Goal: Task Accomplishment & Management: Manage account settings

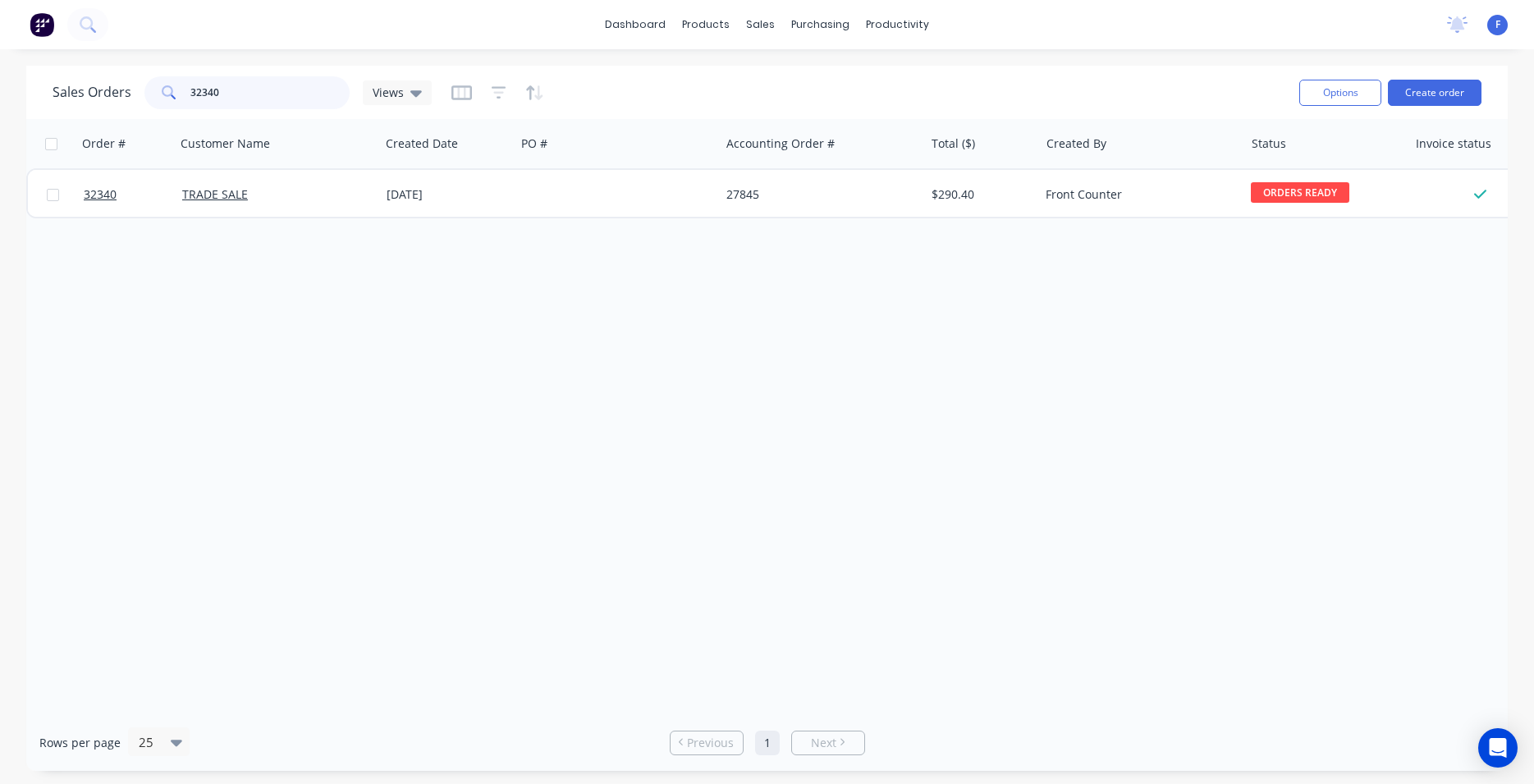
drag, startPoint x: 174, startPoint y: 97, endPoint x: 159, endPoint y: 100, distance: 15.3
click at [191, 99] on input "32340" at bounding box center [271, 93] width 160 height 33
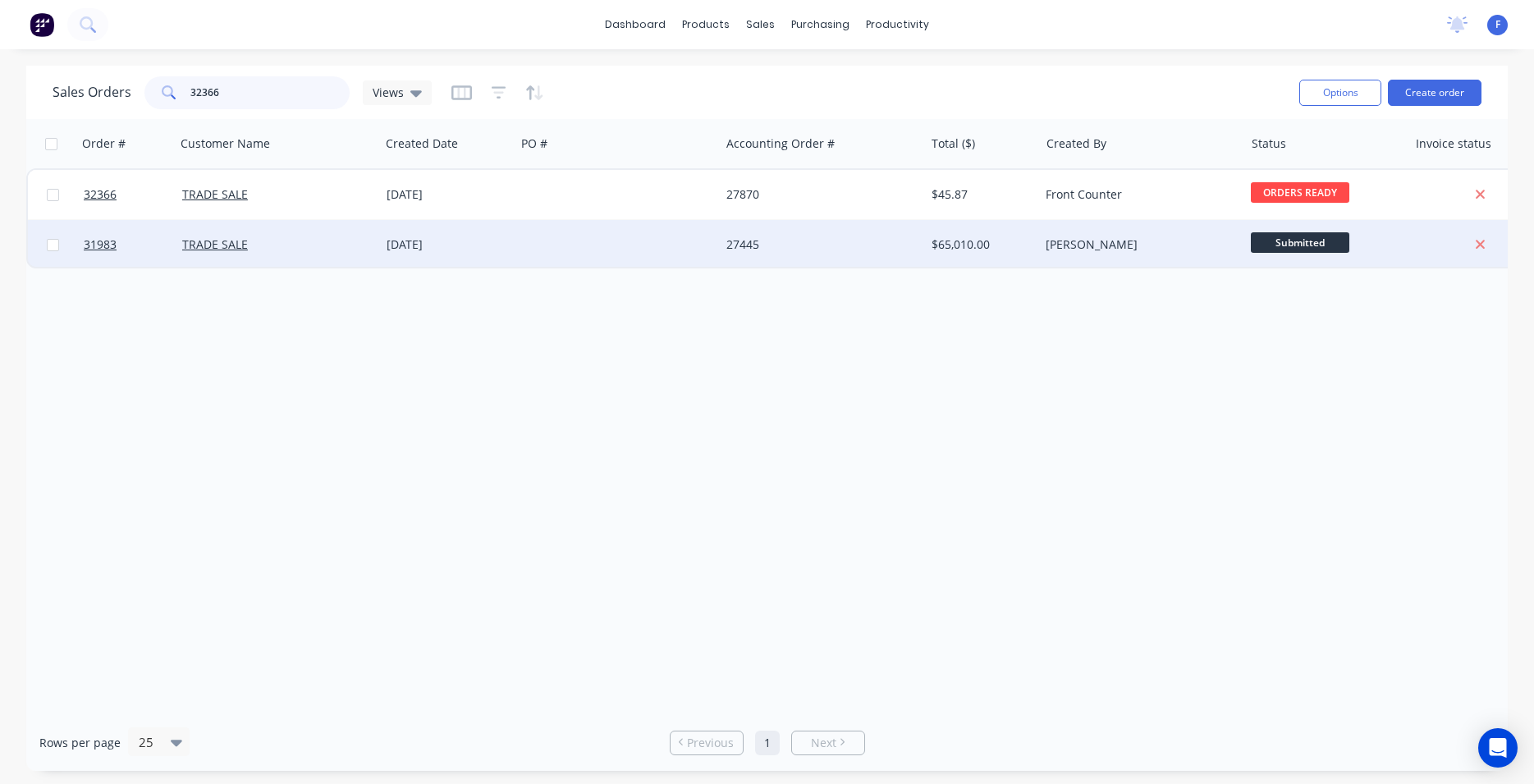
type input "32366"
click at [427, 245] on div "[DATE]" at bounding box center [448, 244] width 123 height 16
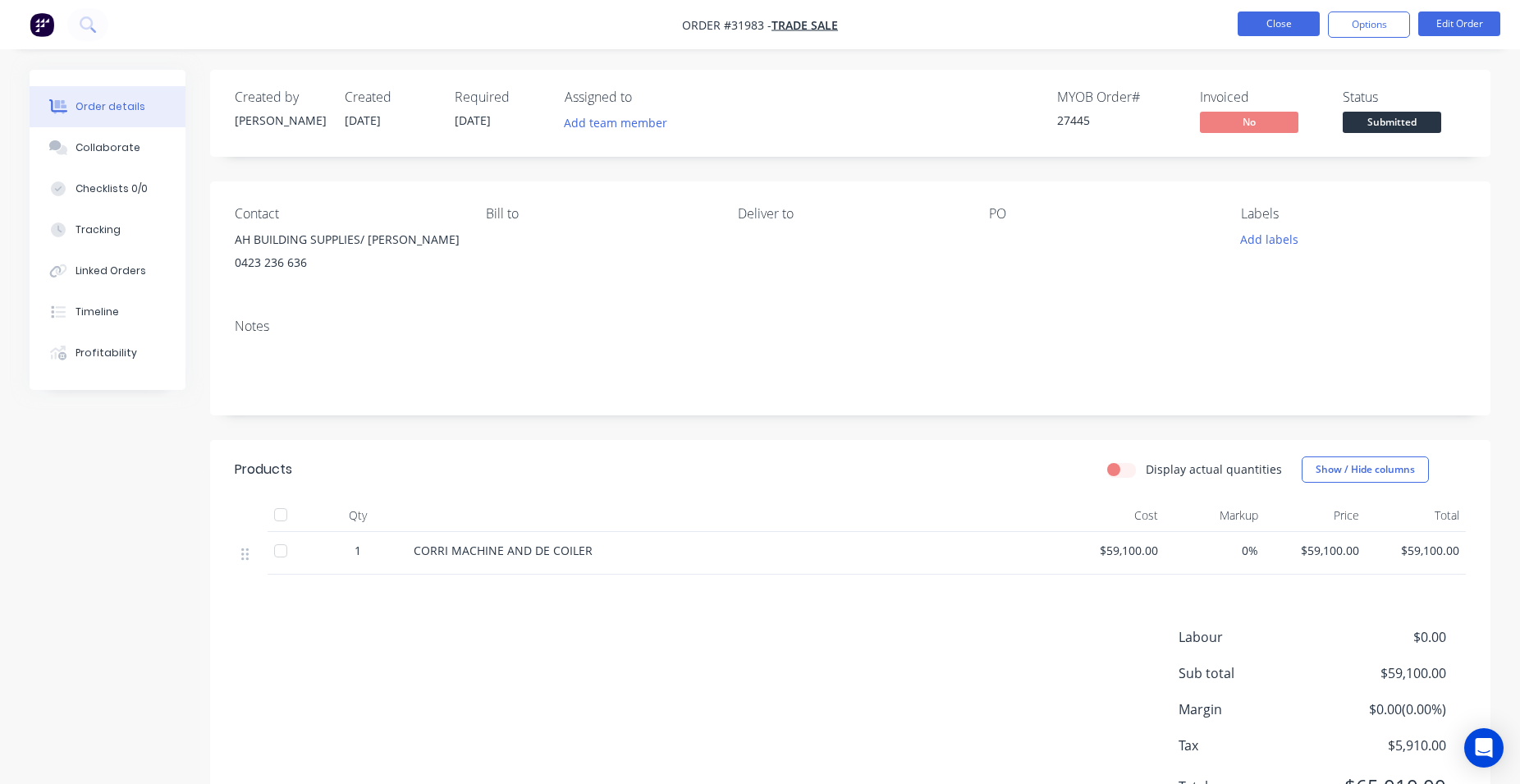
click at [1289, 19] on button "Close" at bounding box center [1279, 23] width 82 height 25
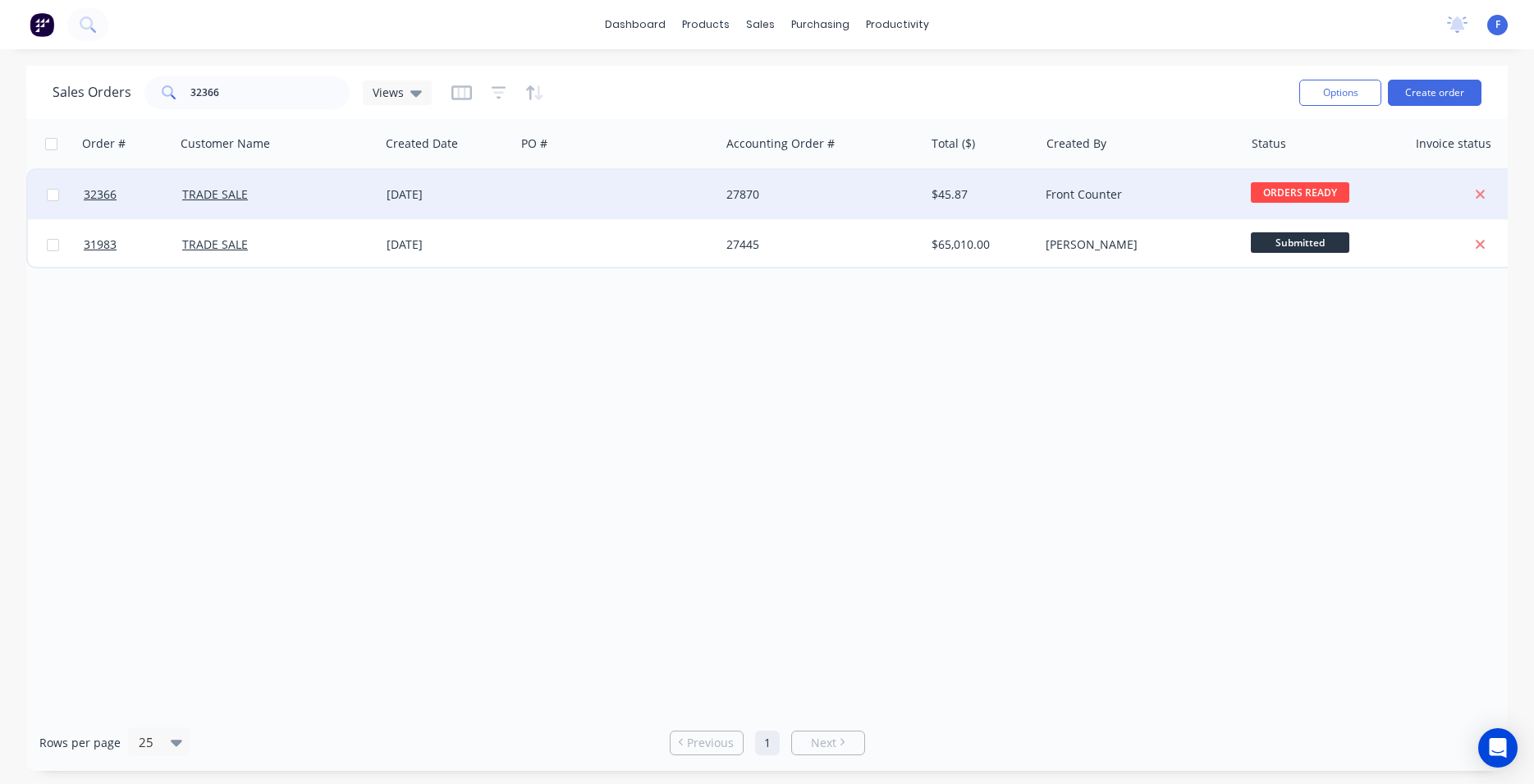
click at [637, 192] on div at bounding box center [617, 195] width 204 height 49
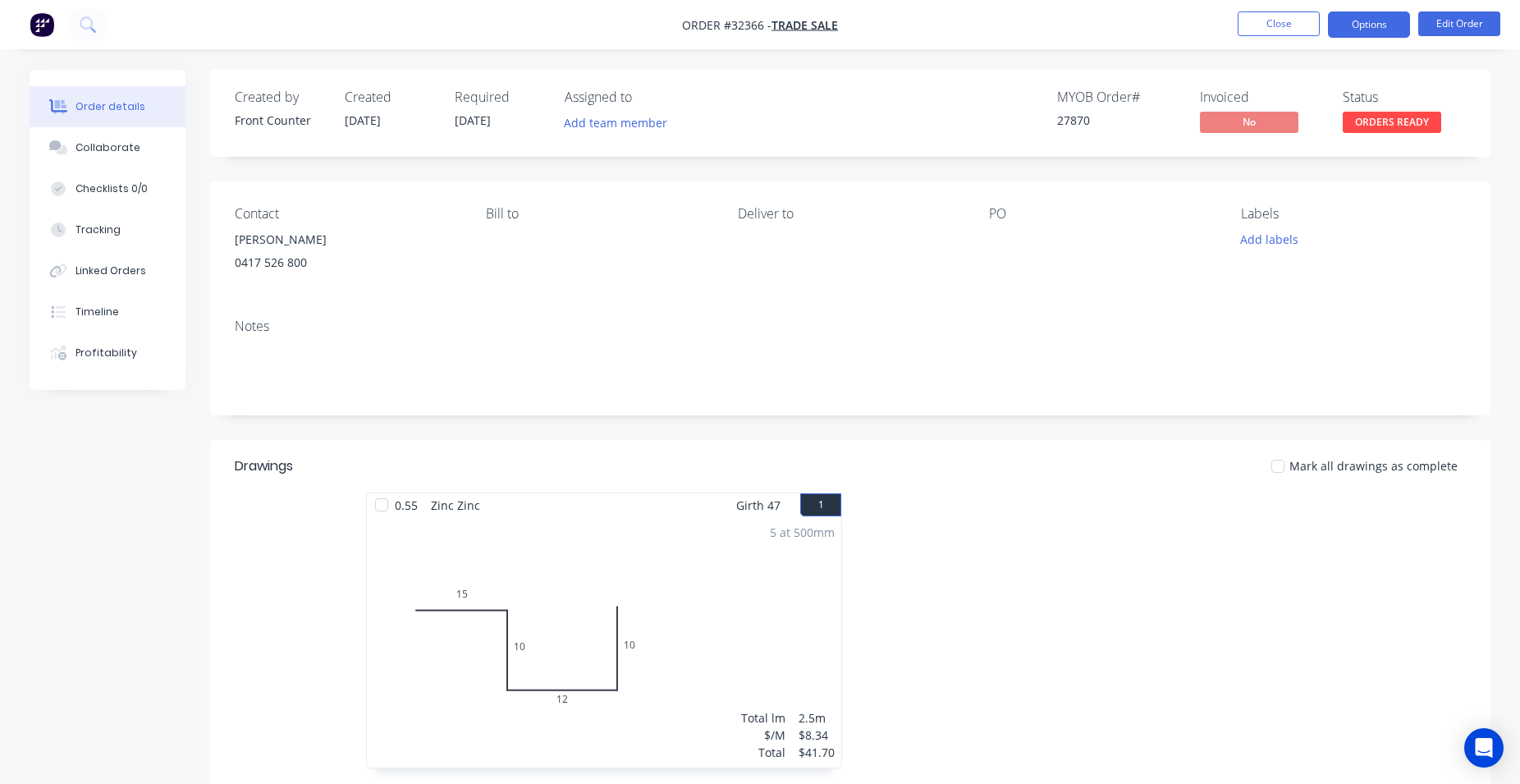
click at [1359, 18] on button "Options" at bounding box center [1369, 24] width 82 height 26
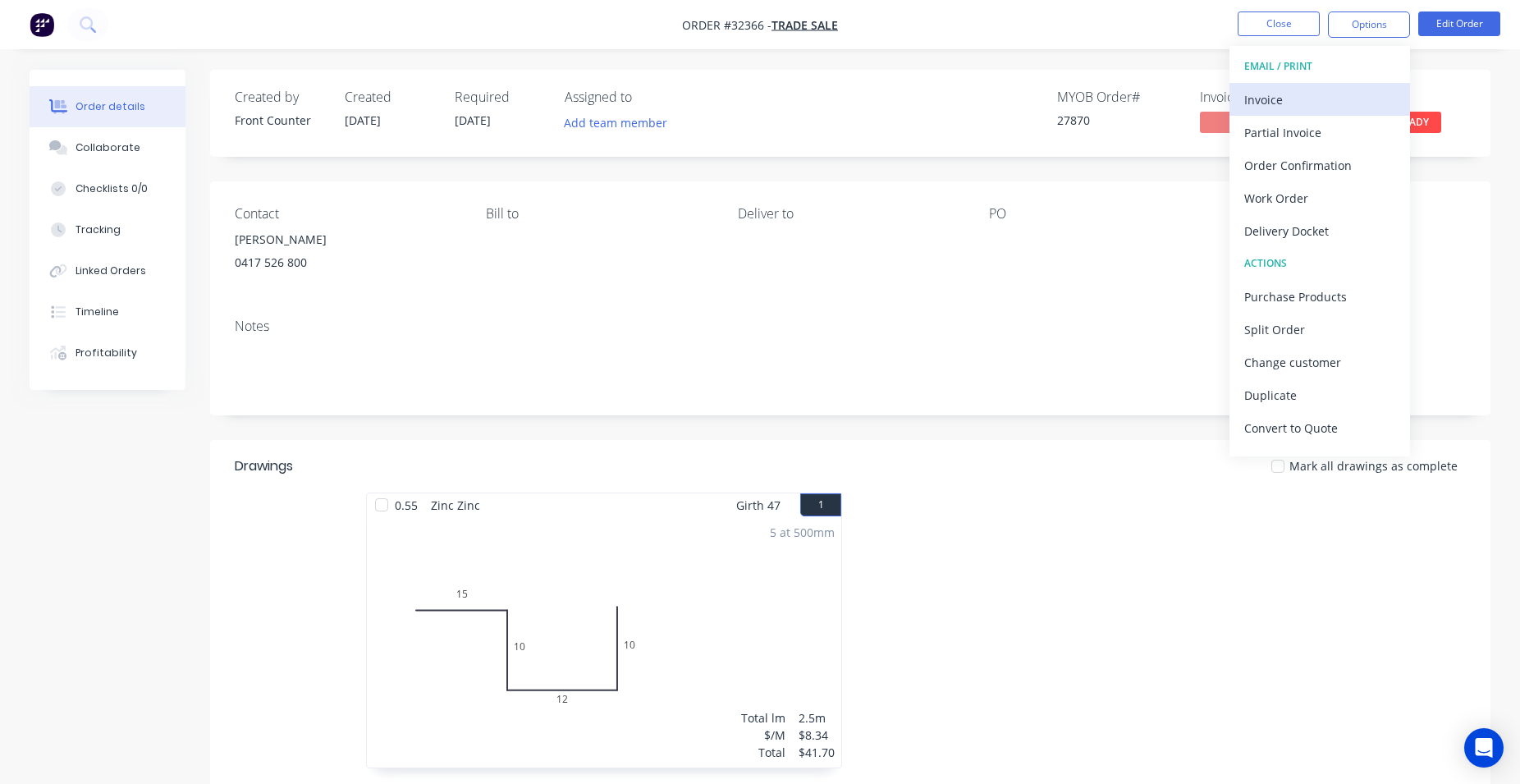
click at [1320, 103] on div "Invoice" at bounding box center [1319, 100] width 151 height 24
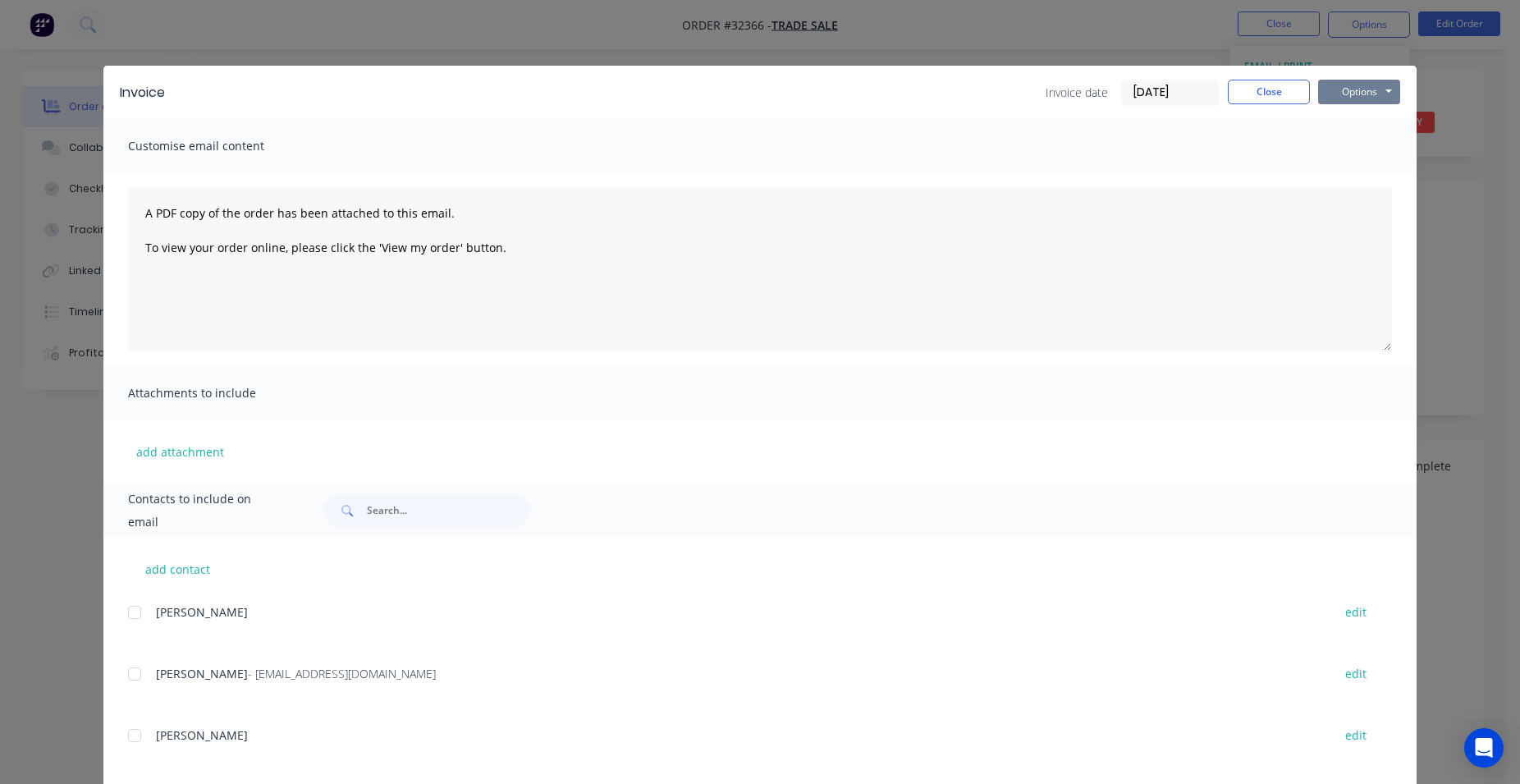
click at [1379, 86] on button "Options" at bounding box center [1359, 92] width 82 height 25
click at [1356, 146] on button "Print" at bounding box center [1370, 148] width 105 height 27
click at [1267, 97] on button "Close" at bounding box center [1269, 92] width 82 height 25
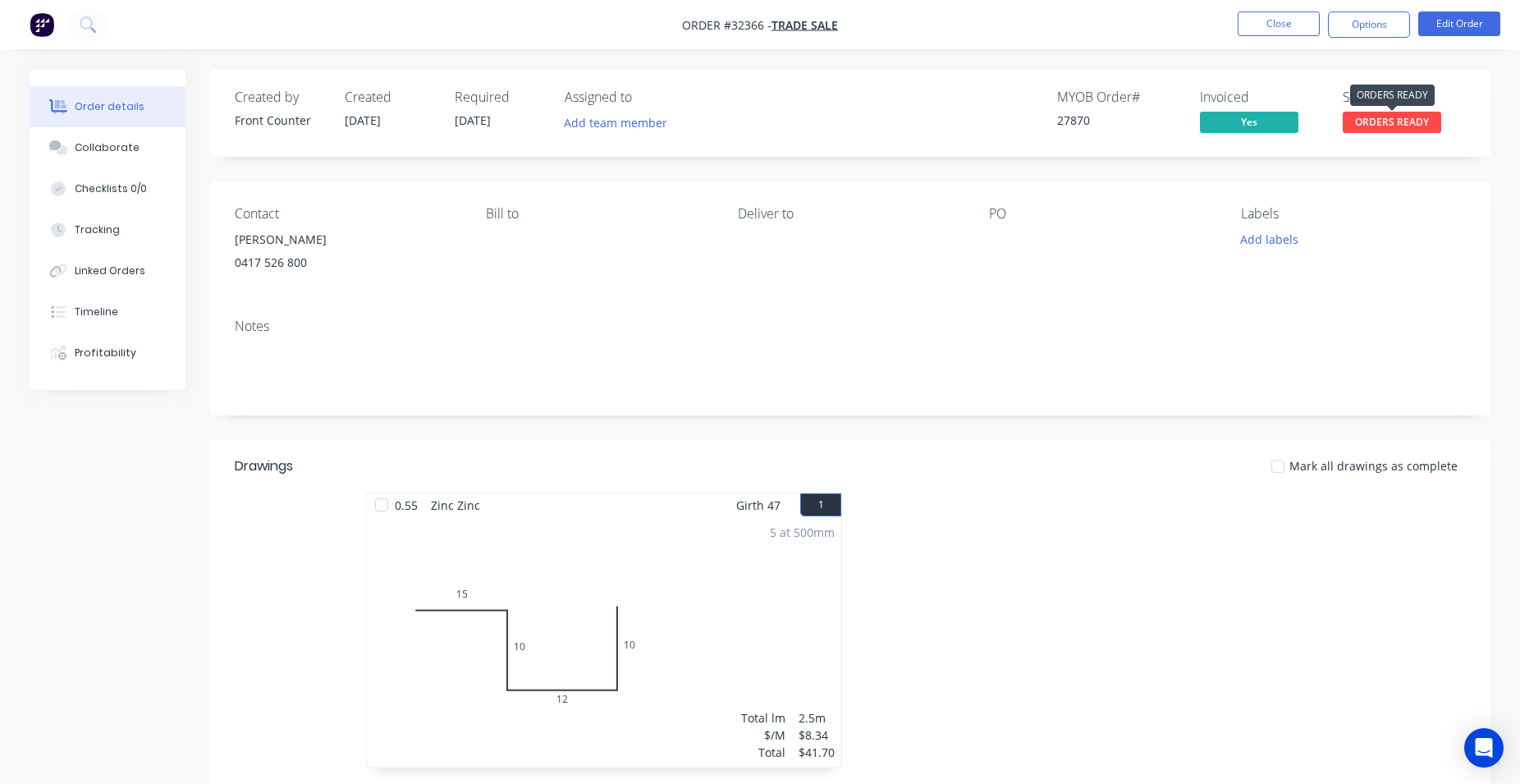
click at [1376, 122] on span "ORDERS READY" at bounding box center [1392, 122] width 99 height 20
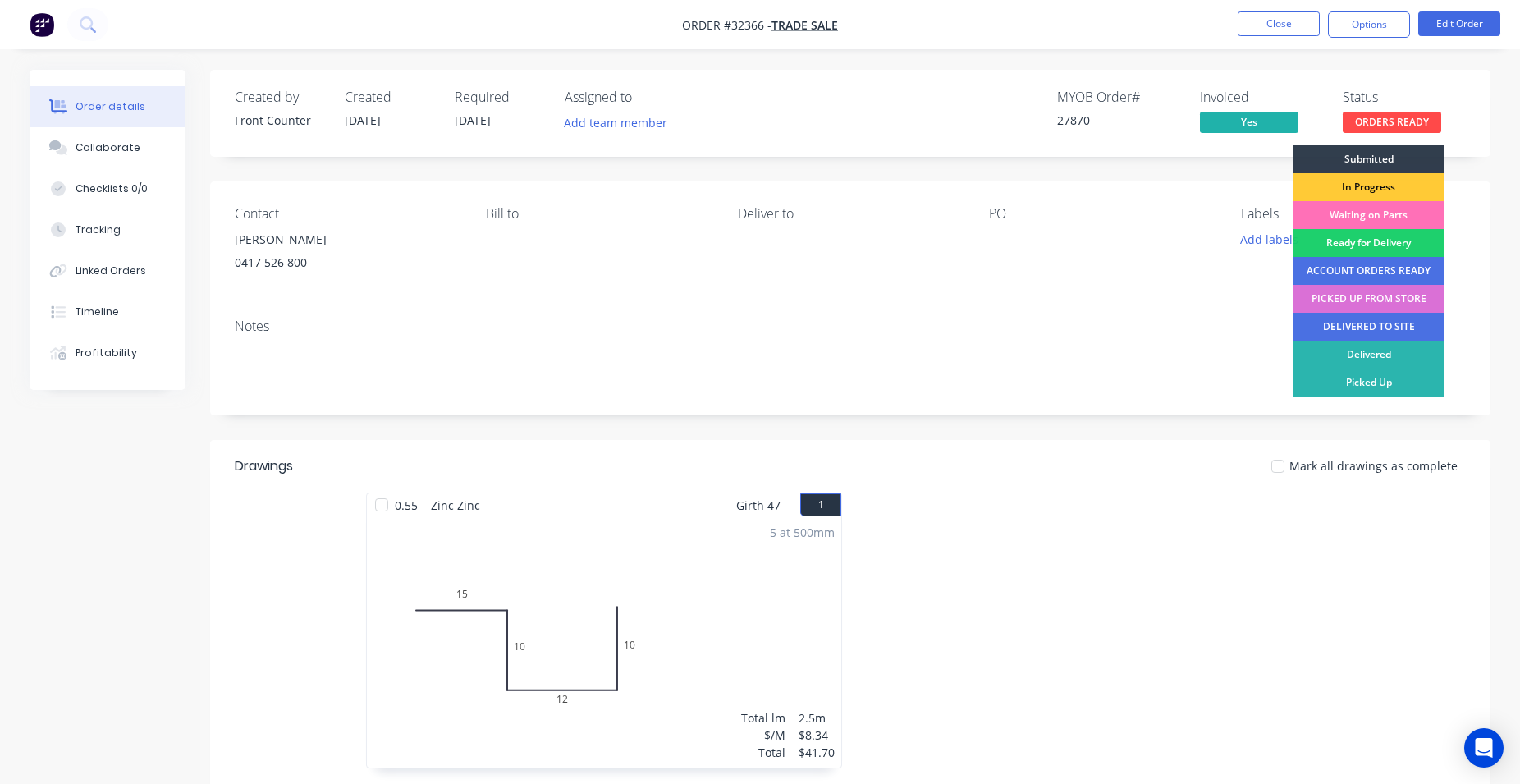
click at [1370, 295] on div "PICKED UP FROM STORE" at bounding box center [1368, 299] width 150 height 28
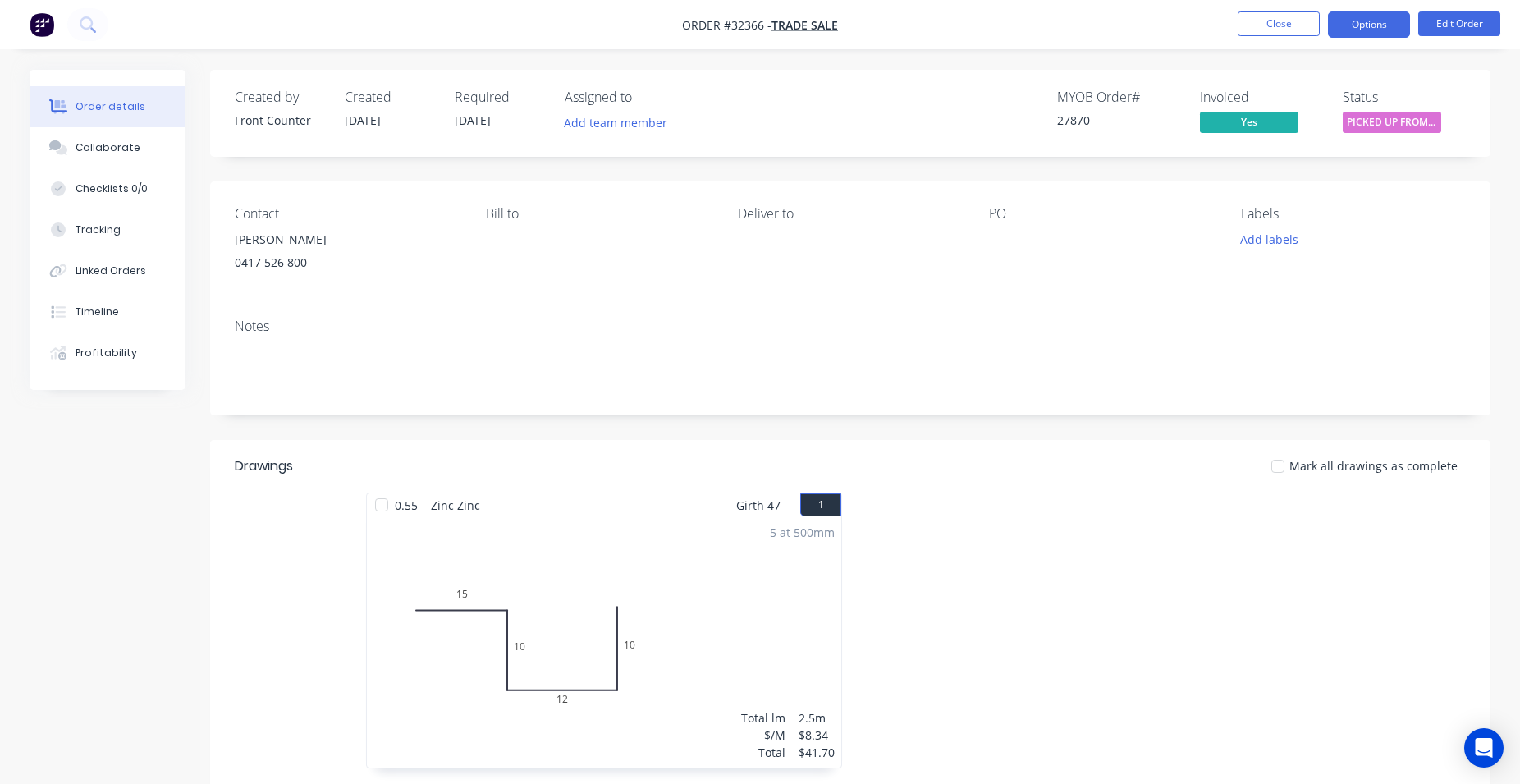
drag, startPoint x: 1362, startPoint y: 26, endPoint x: 1363, endPoint y: 44, distance: 18.0
click at [1362, 26] on button "Options" at bounding box center [1369, 24] width 82 height 26
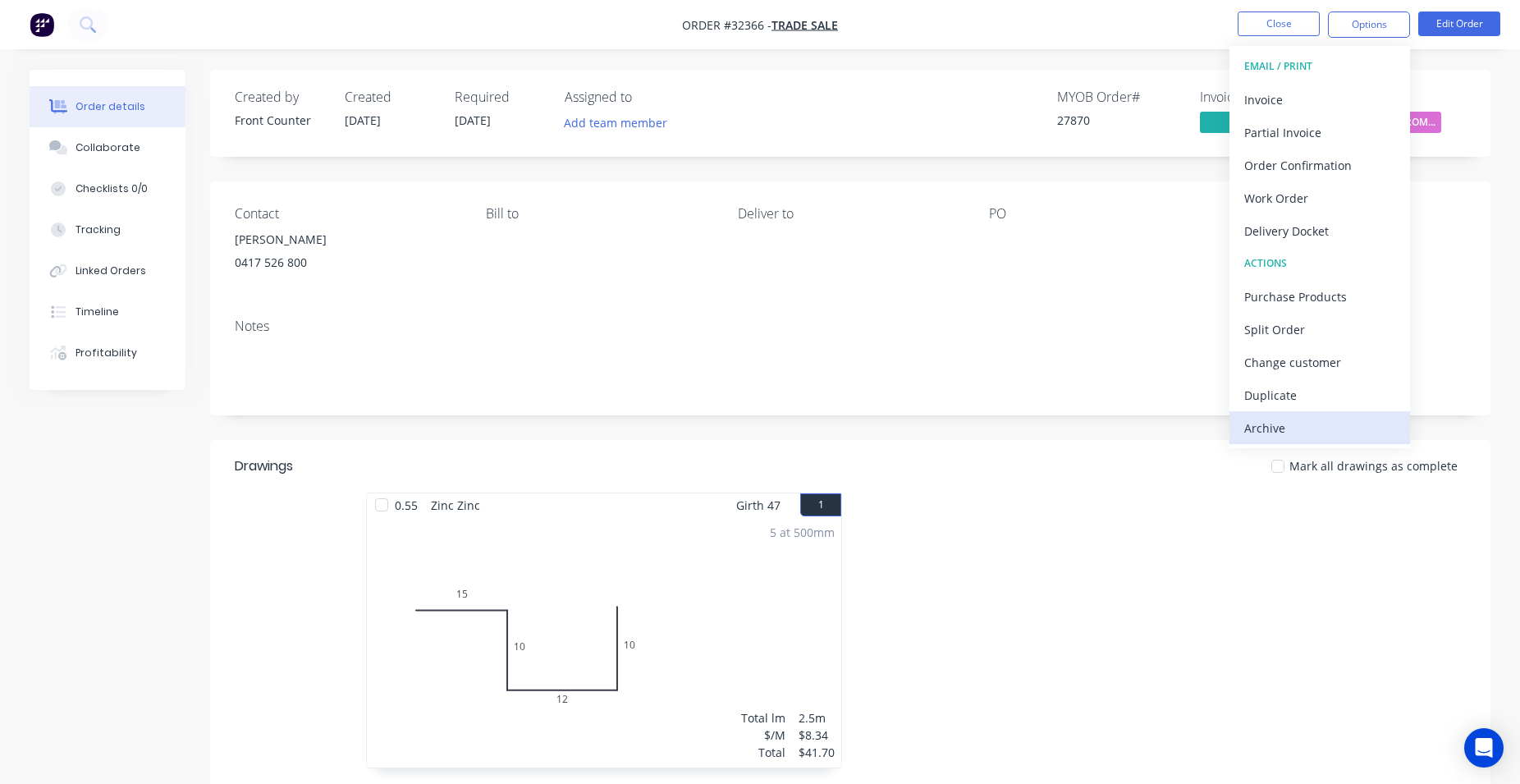
click at [1279, 431] on div "Archive" at bounding box center [1319, 428] width 151 height 24
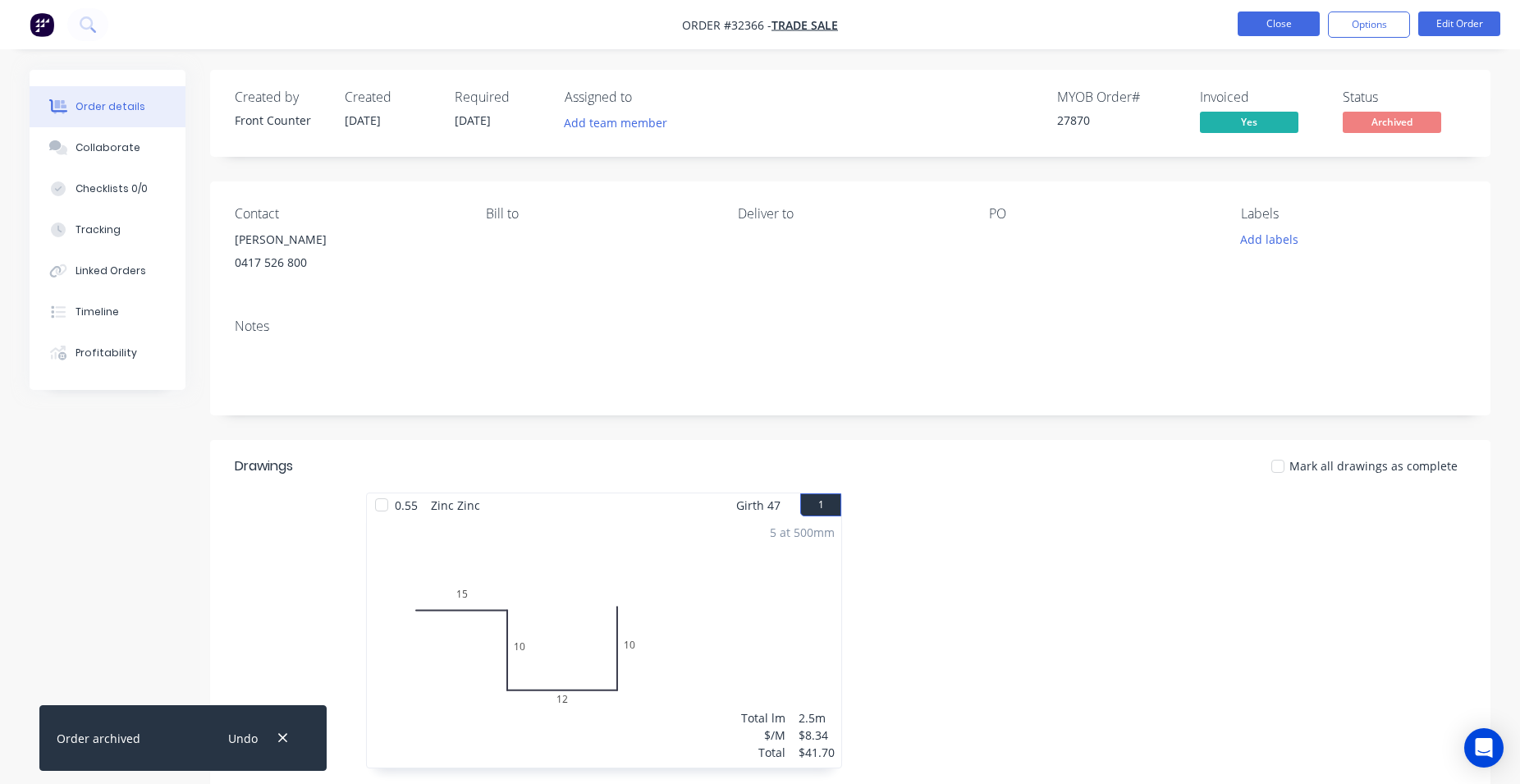
click at [1258, 28] on button "Close" at bounding box center [1279, 23] width 82 height 25
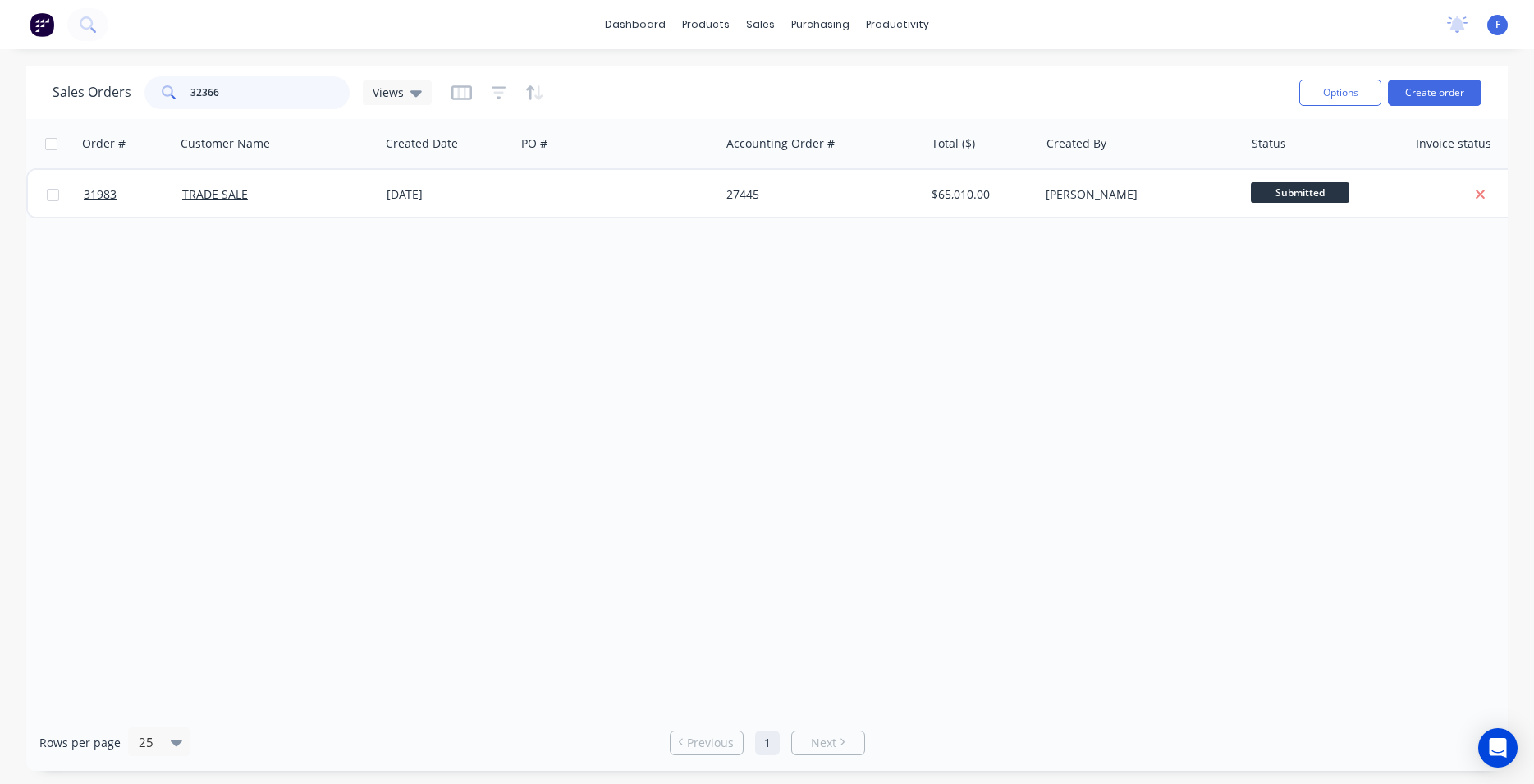
click at [255, 96] on input "32366" at bounding box center [271, 93] width 160 height 33
type input "3"
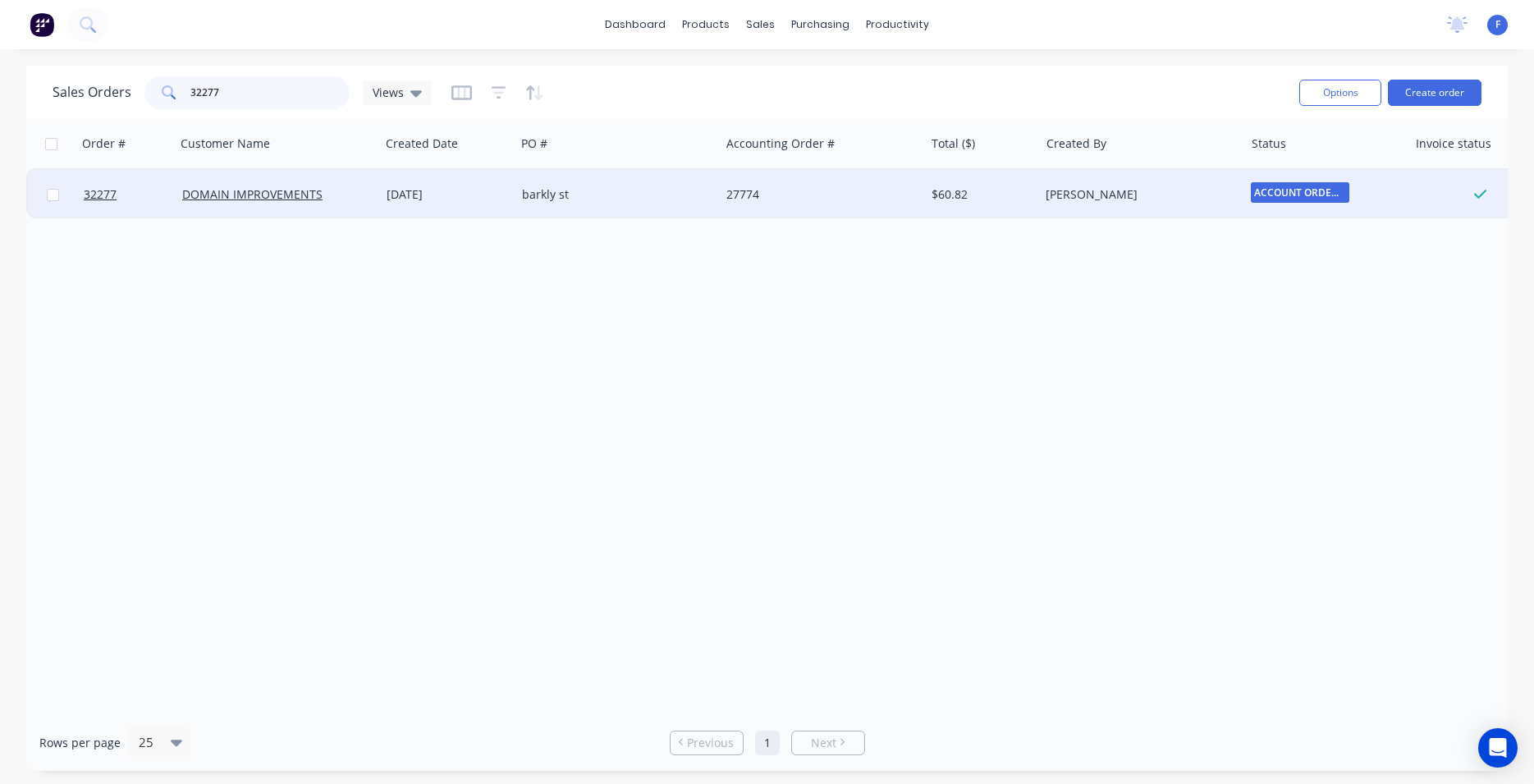
type input "32277"
click at [323, 195] on div "DOMAIN IMPROVEMENTS" at bounding box center [273, 194] width 182 height 16
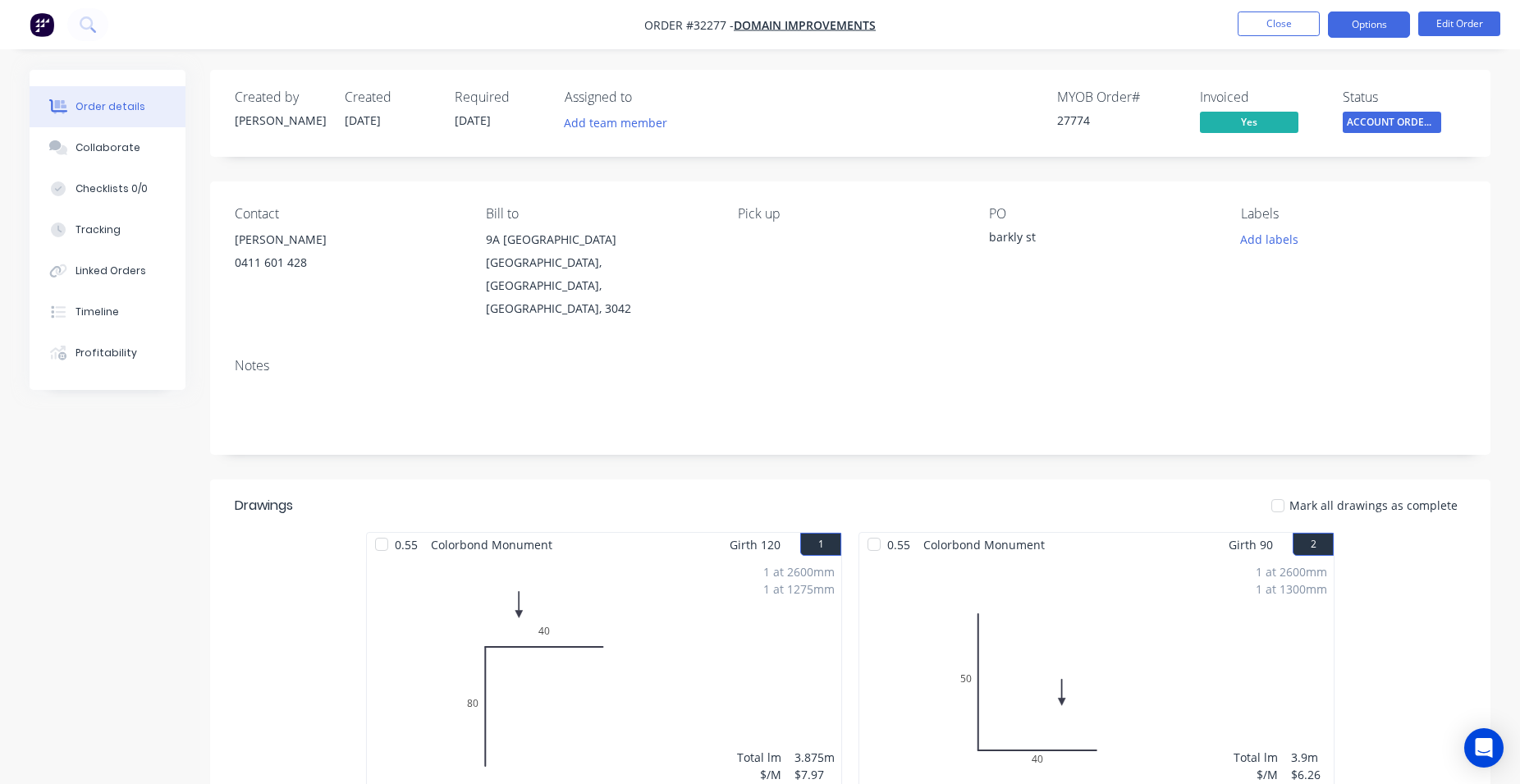
click at [1360, 26] on button "Options" at bounding box center [1369, 24] width 82 height 26
drag, startPoint x: 1519, startPoint y: 125, endPoint x: 1484, endPoint y: 121, distance: 35.2
click at [1518, 125] on div "Order details Collaborate Checklists 0/0 Tracking Linked Orders Timeline Profit…" at bounding box center [760, 558] width 1520 height 1116
click at [1403, 117] on span "ACCOUNT ORDERS ..." at bounding box center [1392, 122] width 99 height 20
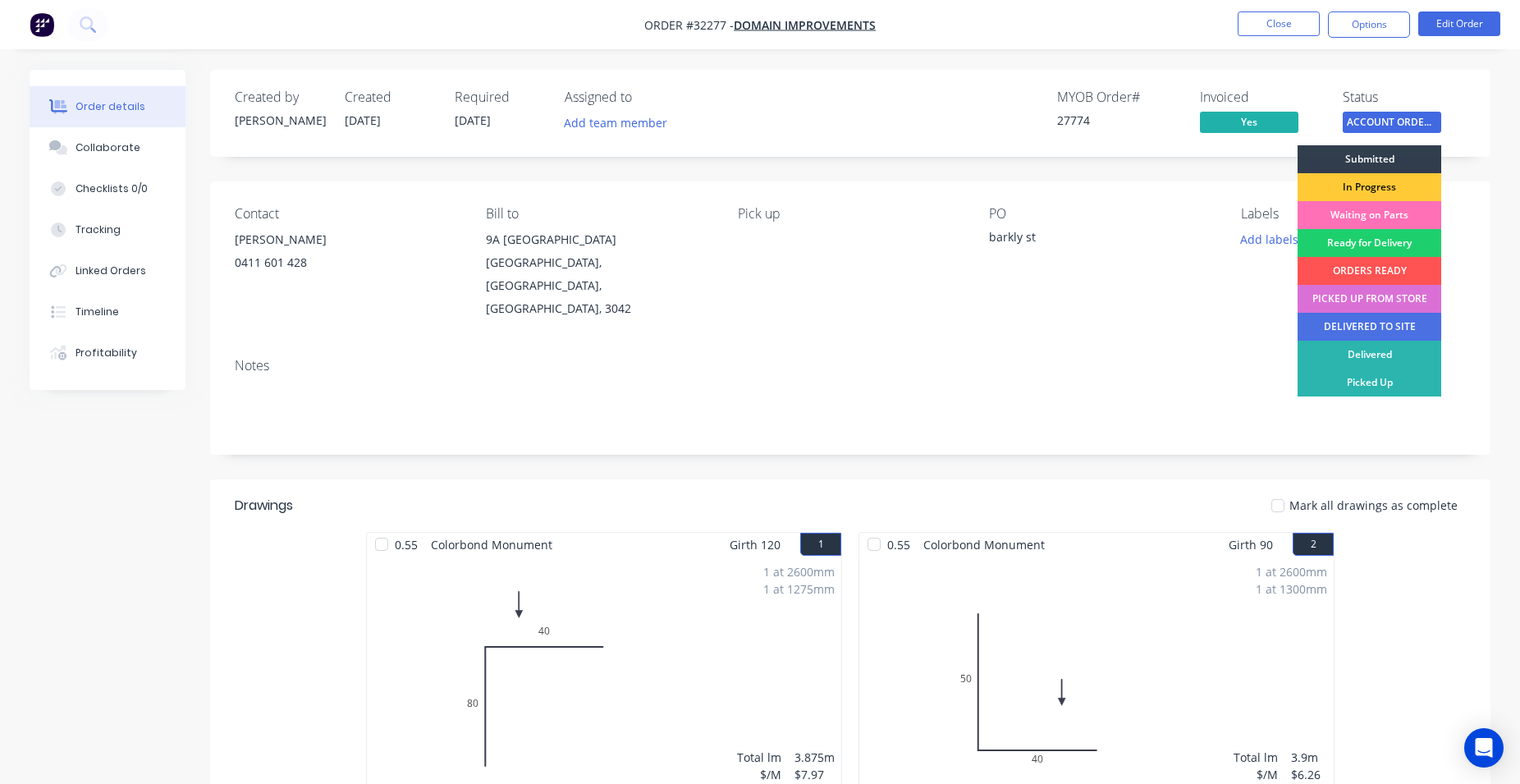
click at [1424, 294] on div "PICKED UP FROM STORE" at bounding box center [1369, 299] width 144 height 28
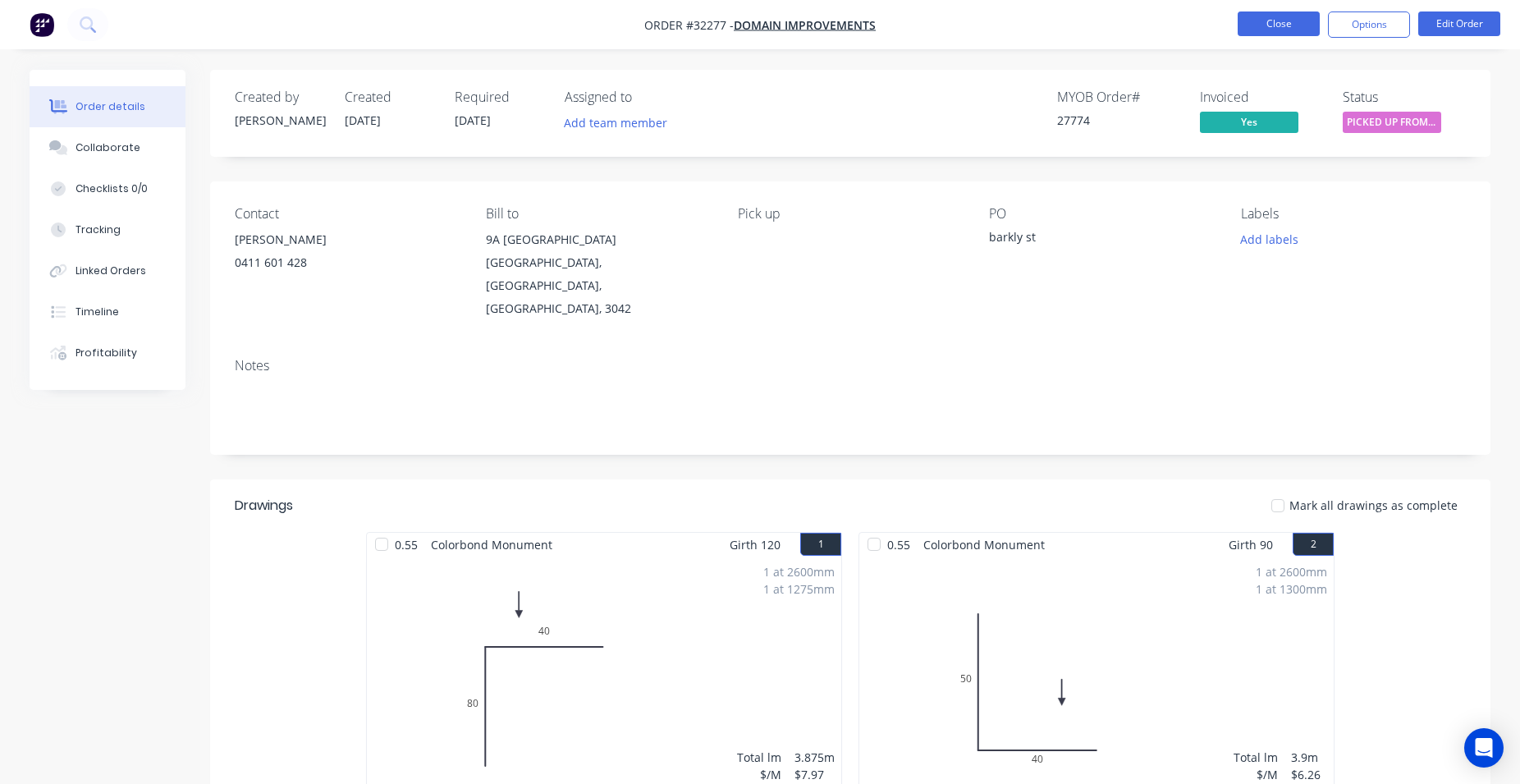
click at [1276, 25] on button "Close" at bounding box center [1279, 23] width 82 height 25
